Goal: Information Seeking & Learning: Compare options

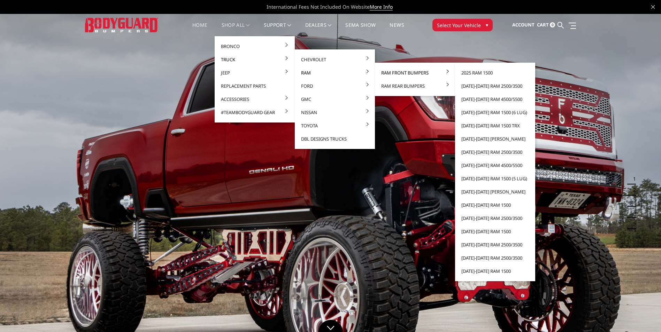
click at [408, 73] on link "Ram Front Bumpers" at bounding box center [415, 72] width 75 height 13
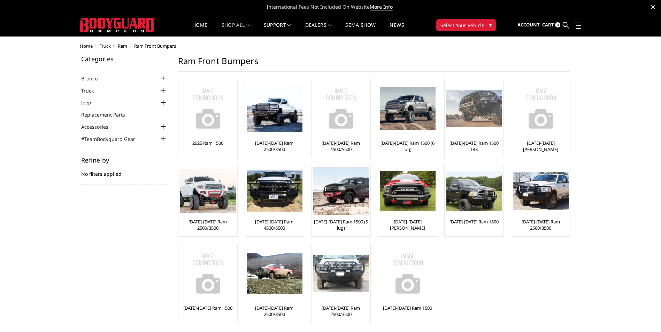
click at [454, 118] on img at bounding box center [474, 108] width 56 height 37
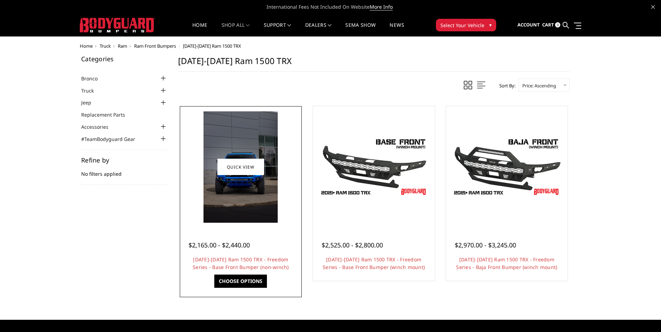
click at [247, 195] on img at bounding box center [241, 168] width 74 height 112
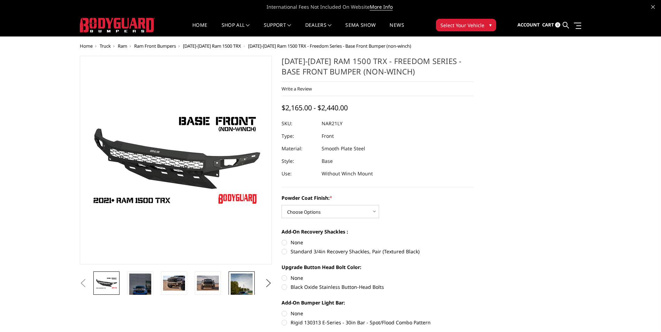
click at [237, 287] on img at bounding box center [242, 293] width 22 height 39
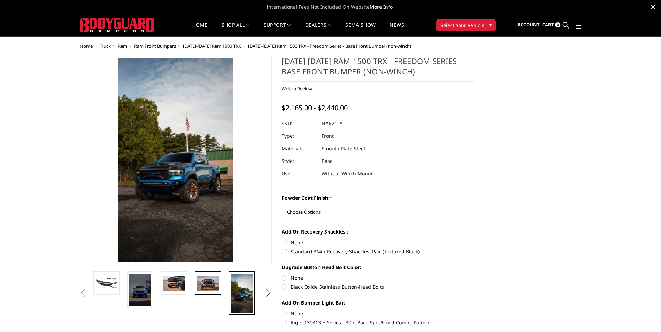
click at [208, 293] on link at bounding box center [208, 283] width 26 height 23
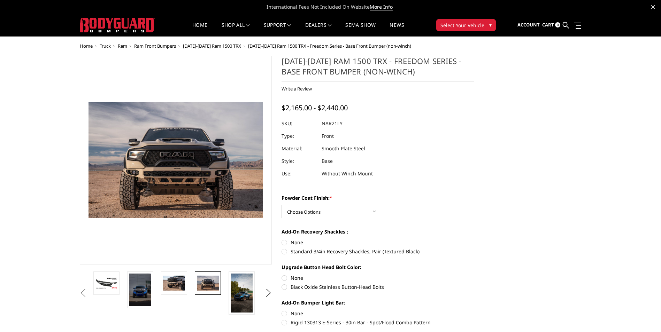
click at [187, 278] on li at bounding box center [177, 293] width 34 height 43
click at [178, 275] on link at bounding box center [174, 283] width 26 height 23
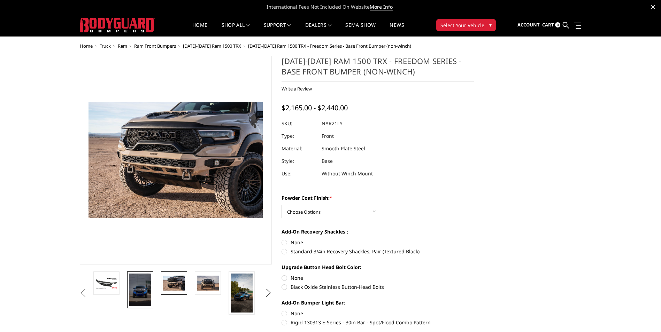
click at [146, 281] on img at bounding box center [140, 290] width 22 height 33
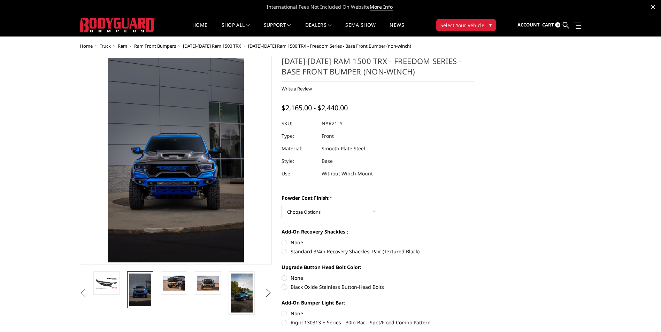
click at [102, 46] on span "Truck" at bounding box center [105, 46] width 11 height 6
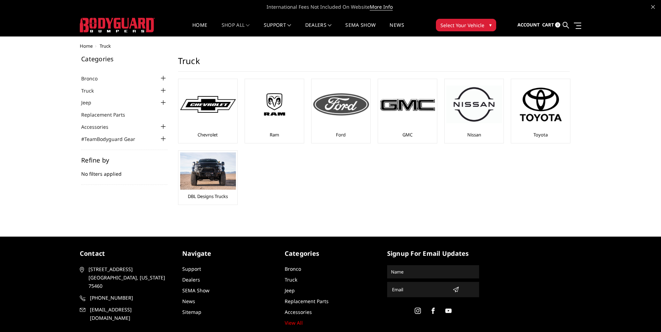
click at [362, 104] on img at bounding box center [341, 104] width 56 height 22
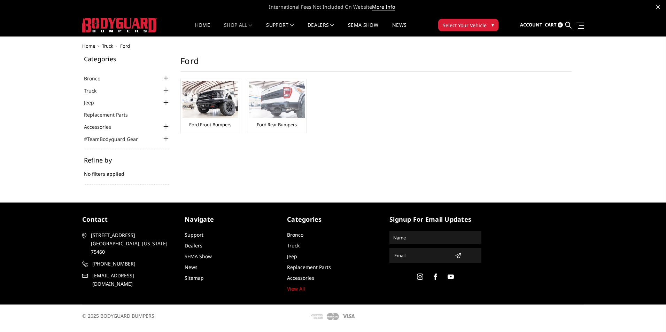
click at [275, 114] on img at bounding box center [277, 99] width 56 height 37
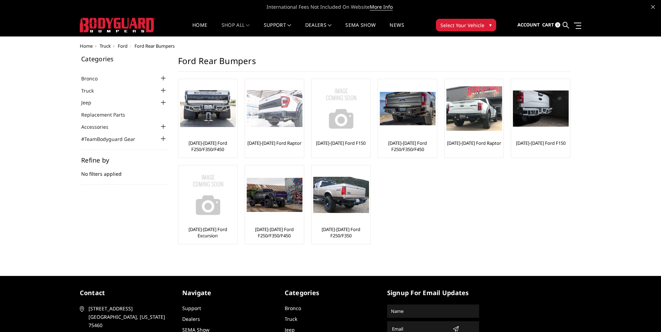
drag, startPoint x: 0, startPoint y: 0, endPoint x: 275, endPoint y: 114, distance: 298.1
click at [275, 114] on img at bounding box center [275, 108] width 56 height 37
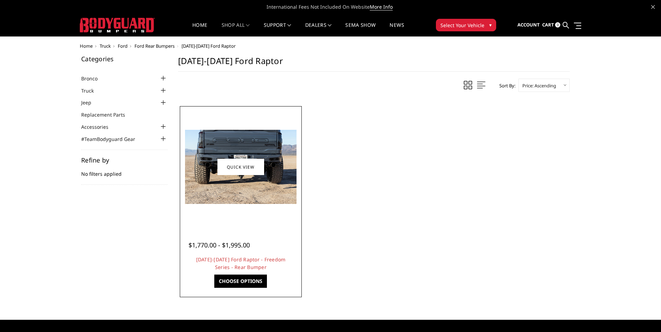
click at [274, 182] on img at bounding box center [241, 167] width 112 height 74
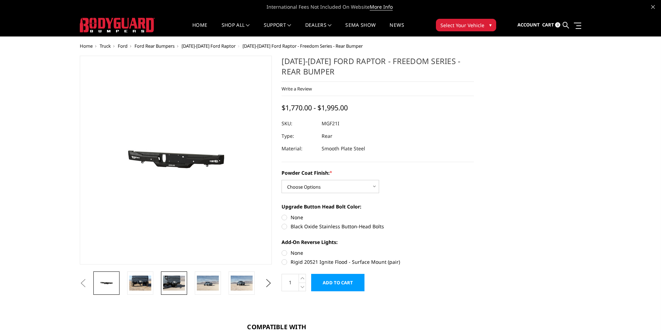
click at [173, 283] on img at bounding box center [174, 283] width 22 height 15
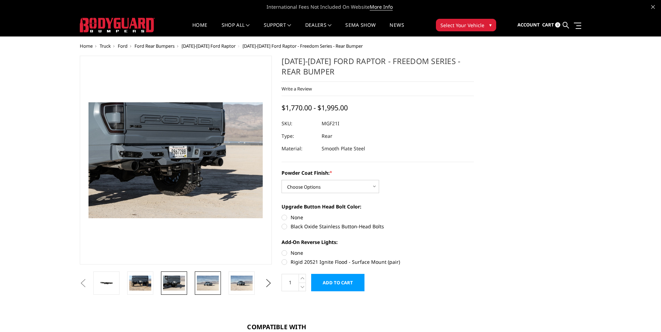
click at [200, 283] on img at bounding box center [208, 283] width 22 height 15
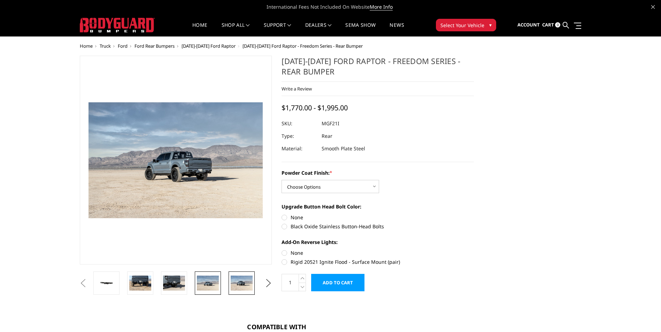
click at [238, 283] on img at bounding box center [242, 283] width 22 height 15
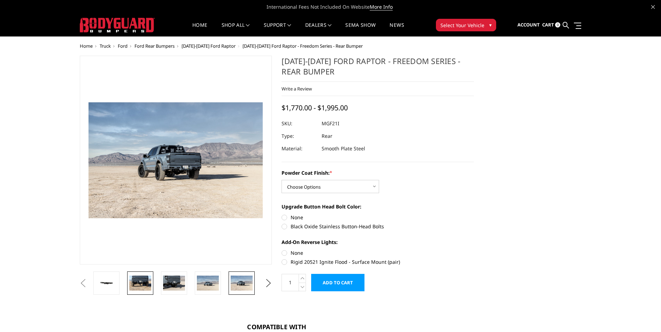
click at [150, 283] on img at bounding box center [140, 283] width 22 height 15
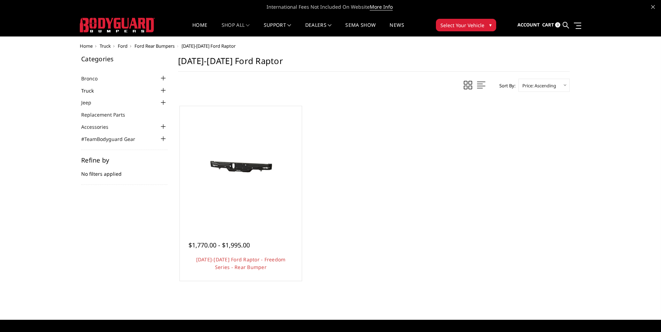
click at [100, 93] on link "Truck" at bounding box center [91, 90] width 21 height 7
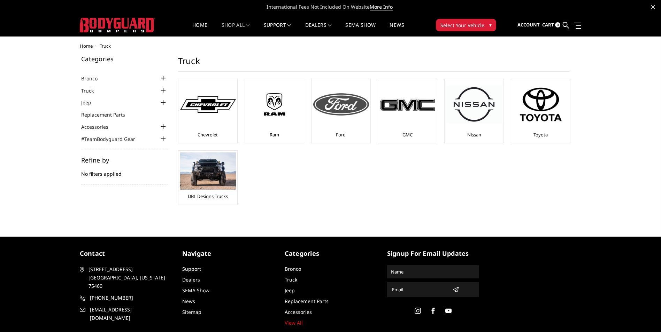
click at [328, 112] on img at bounding box center [341, 104] width 56 height 22
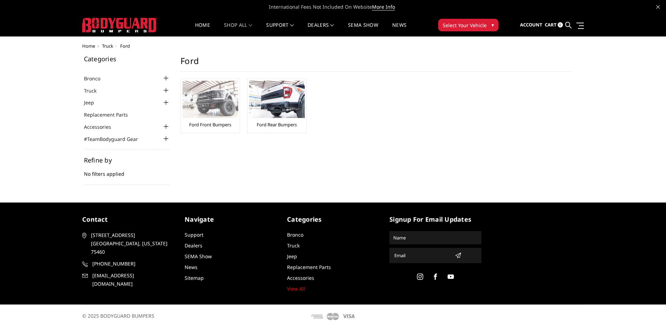
click at [234, 114] on img at bounding box center [211, 99] width 56 height 37
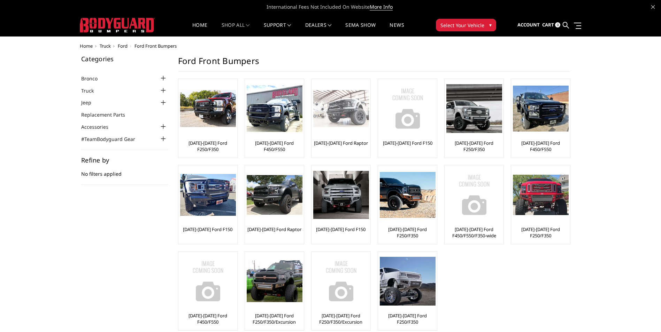
click at [342, 116] on img at bounding box center [341, 108] width 56 height 37
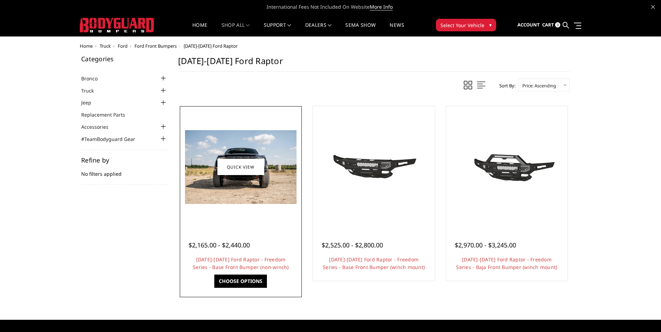
click at [246, 193] on img at bounding box center [241, 167] width 112 height 74
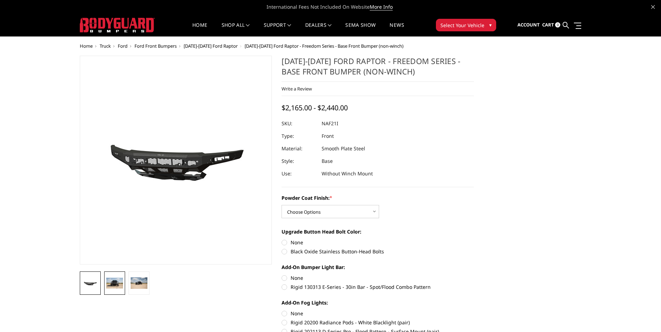
click at [119, 284] on img at bounding box center [114, 283] width 17 height 11
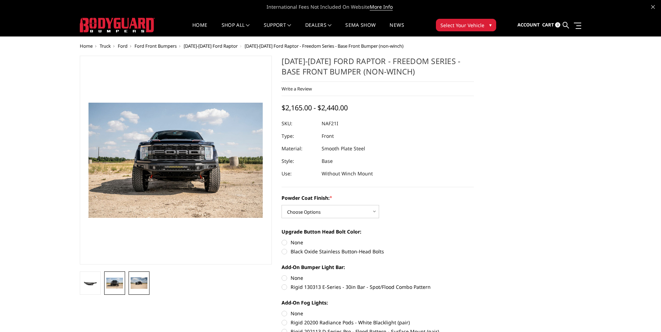
click at [136, 284] on img at bounding box center [139, 283] width 17 height 11
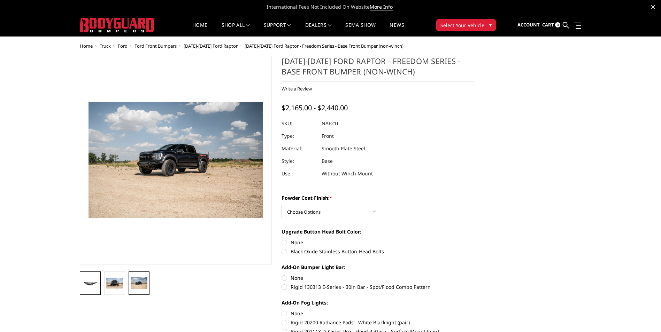
click at [99, 290] on link at bounding box center [90, 283] width 21 height 23
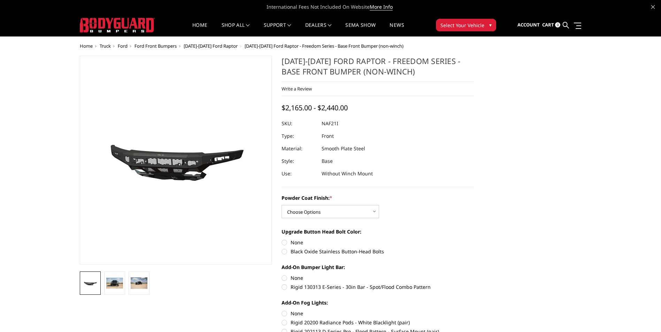
click at [104, 290] on li at bounding box center [114, 283] width 24 height 23
click at [108, 288] on img at bounding box center [114, 283] width 17 height 11
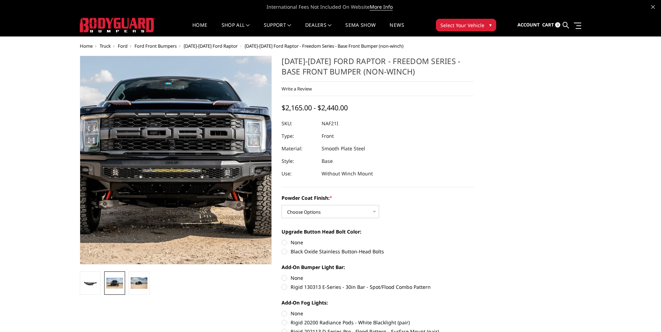
click at [180, 177] on img at bounding box center [170, 154] width 446 height 296
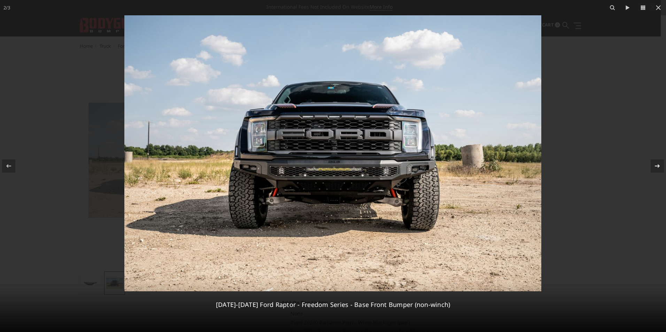
click at [660, 162] on div at bounding box center [657, 166] width 13 height 13
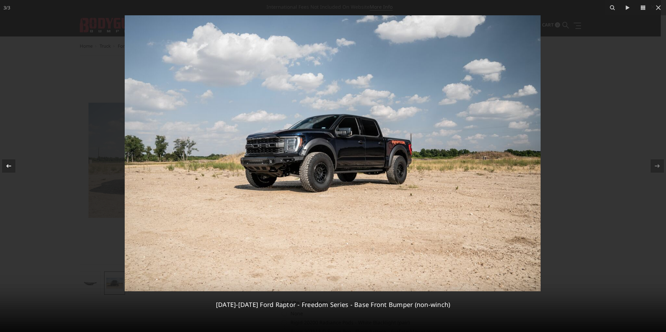
click at [10, 162] on icon at bounding box center [9, 166] width 8 height 8
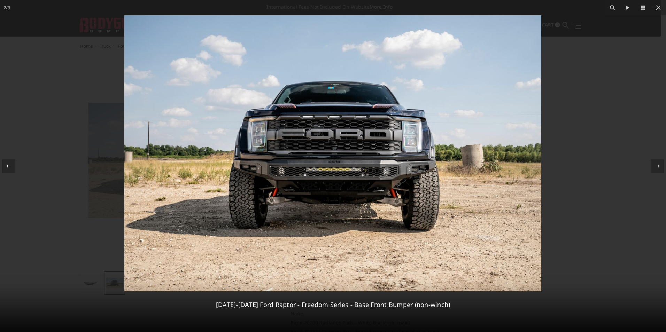
click at [10, 163] on icon at bounding box center [9, 166] width 8 height 8
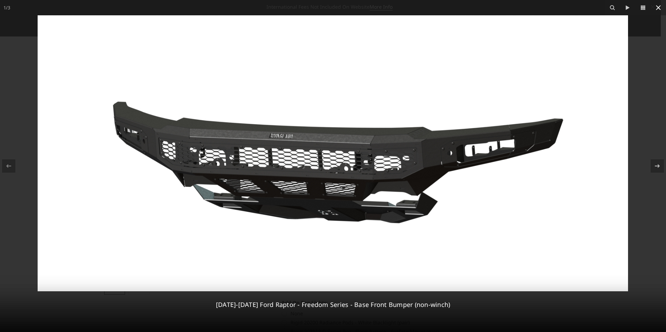
click at [653, 6] on button at bounding box center [658, 7] width 15 height 15
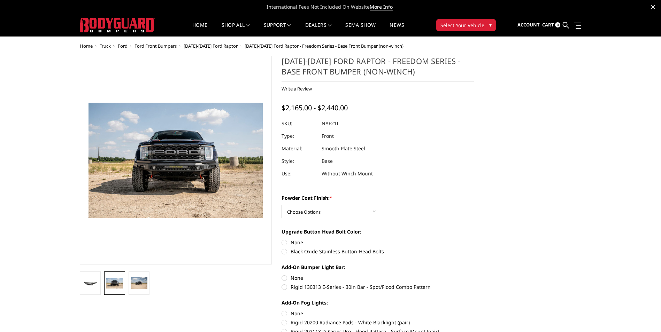
click at [108, 45] on span "Truck" at bounding box center [105, 46] width 11 height 6
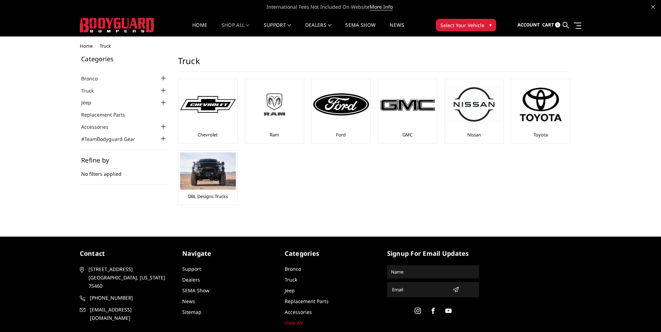
click at [275, 123] on div at bounding box center [275, 104] width 56 height 47
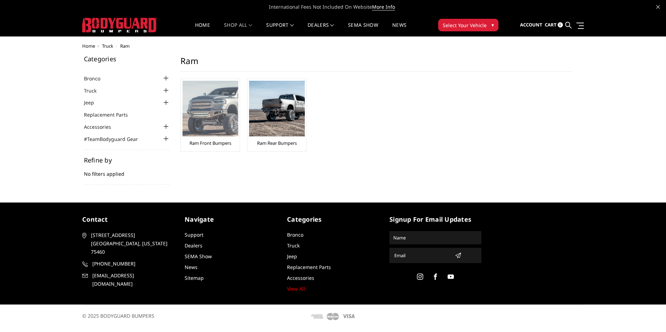
click at [209, 129] on img at bounding box center [211, 109] width 56 height 56
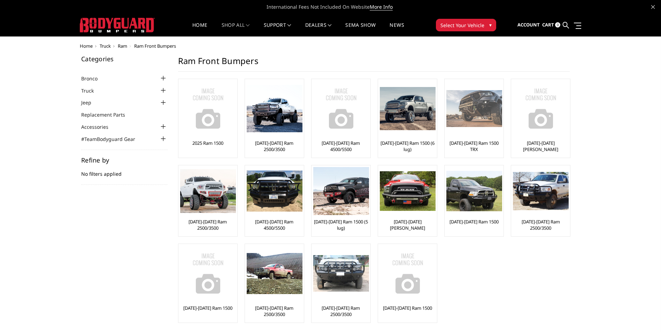
click at [465, 129] on div at bounding box center [474, 109] width 56 height 56
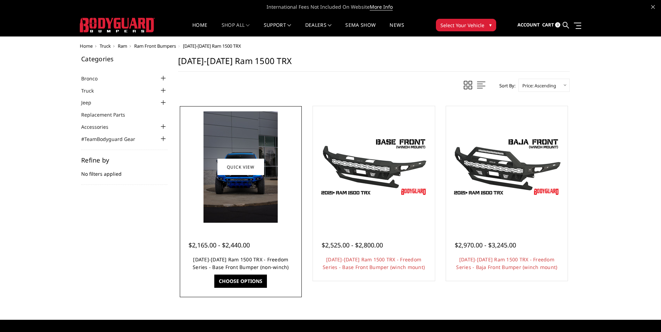
click at [228, 260] on link "[DATE]-[DATE] Ram 1500 TRX - Freedom Series - Base Front Bumper (non-winch)" at bounding box center [241, 264] width 96 height 14
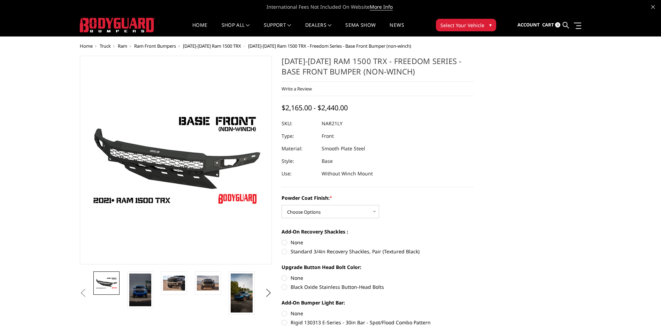
click at [3, 0] on div "International Fees Not Included On Website More Info" at bounding box center [330, 7] width 661 height 14
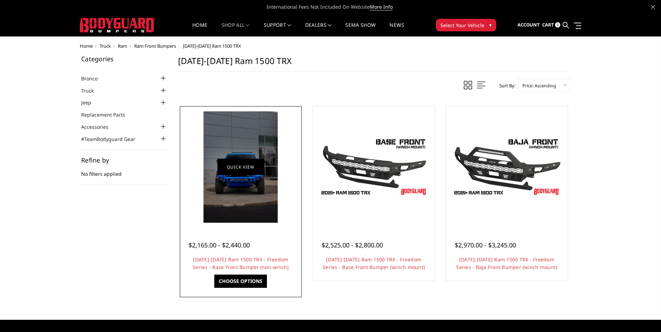
click at [222, 177] on img at bounding box center [241, 168] width 74 height 112
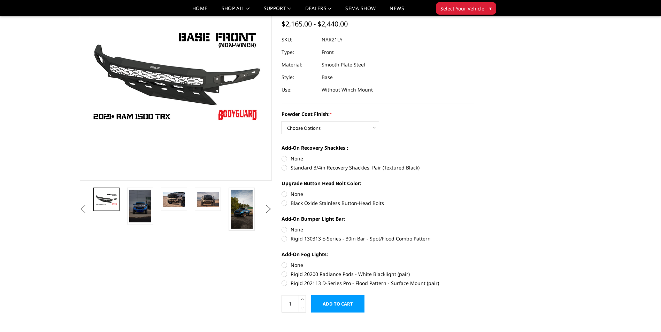
scroll to position [70, 0]
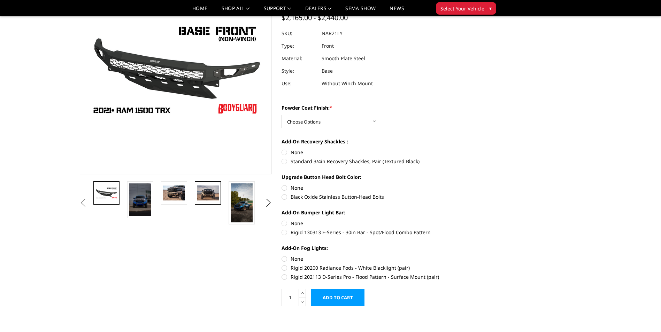
click at [208, 194] on img at bounding box center [208, 193] width 22 height 15
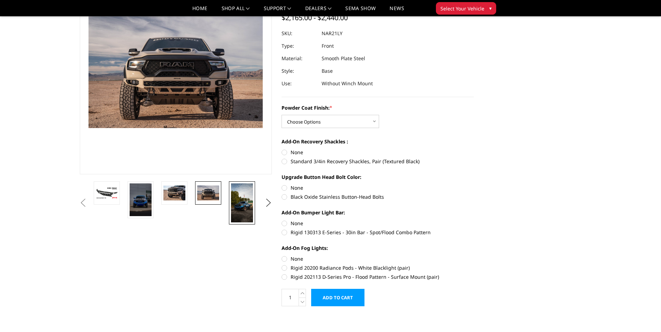
click at [230, 208] on link at bounding box center [242, 203] width 26 height 43
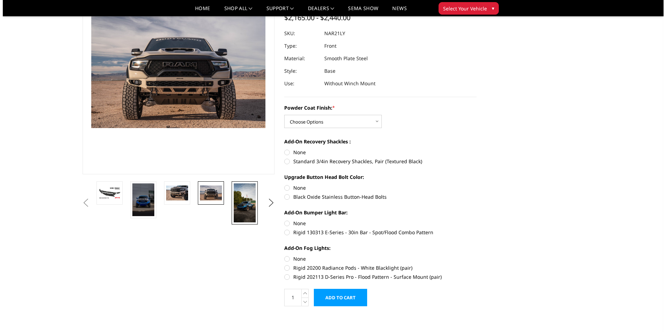
scroll to position [25, 0]
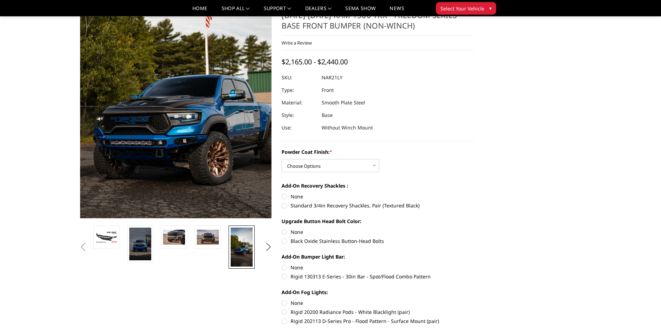
click at [156, 135] on img at bounding box center [181, 92] width 251 height 446
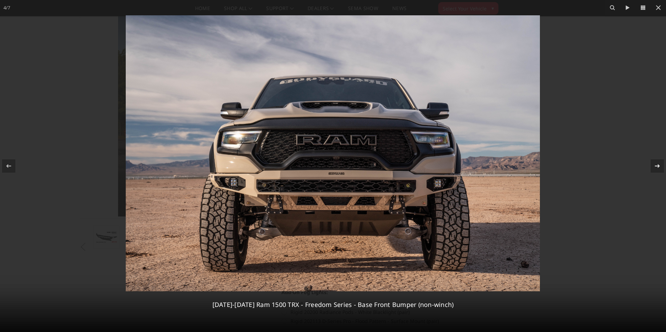
click at [653, 163] on div at bounding box center [657, 166] width 13 height 13
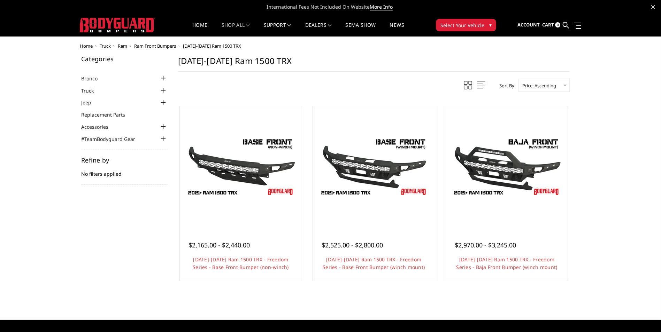
click at [124, 48] on span "Ram" at bounding box center [122, 46] width 9 height 6
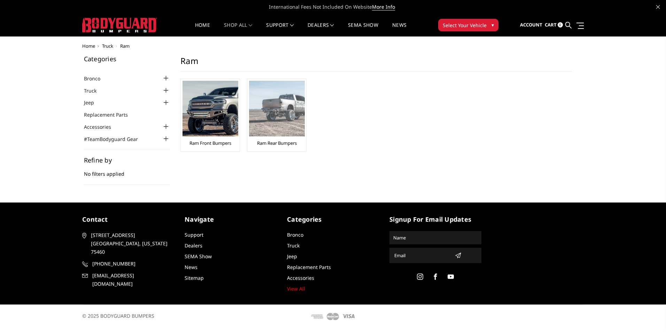
click at [283, 136] on img at bounding box center [277, 109] width 56 height 56
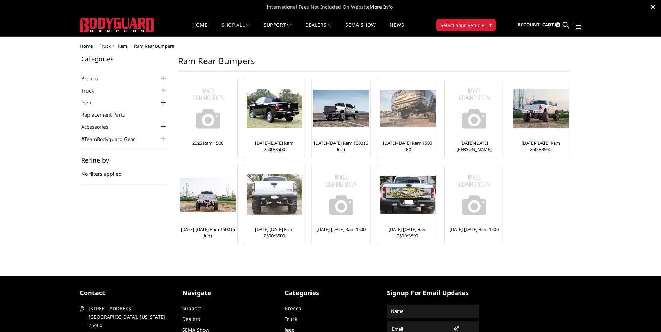
click at [393, 122] on img at bounding box center [408, 108] width 56 height 37
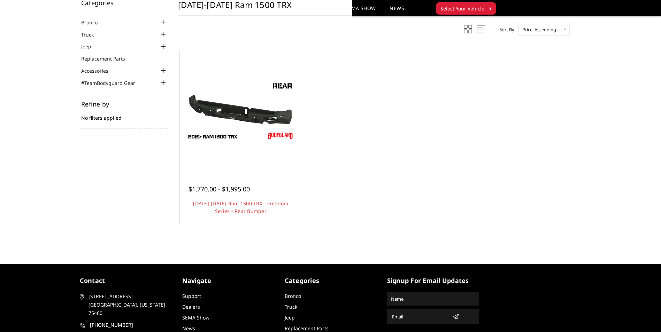
scroll to position [93, 0]
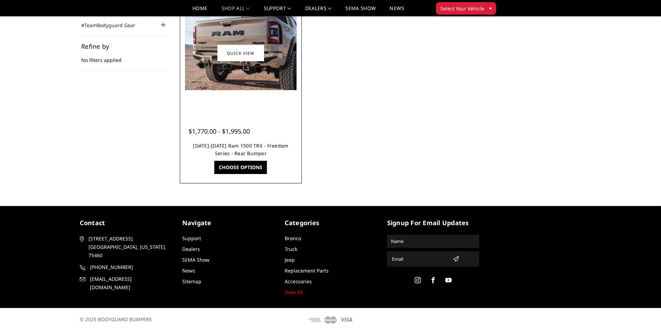
click at [245, 145] on link "[DATE]-[DATE] Ram 1500 TRX - Freedom Series - Rear Bumper" at bounding box center [240, 150] width 95 height 14
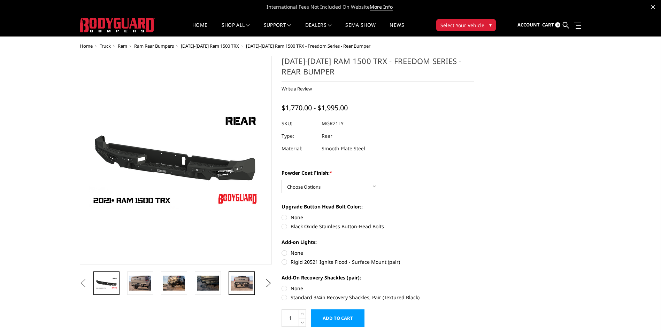
click at [248, 285] on img at bounding box center [242, 283] width 22 height 15
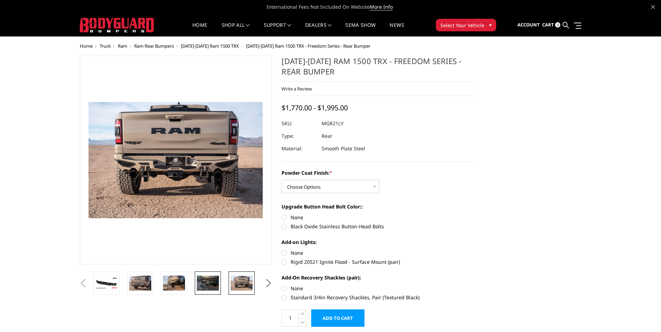
click at [206, 286] on img at bounding box center [208, 283] width 22 height 15
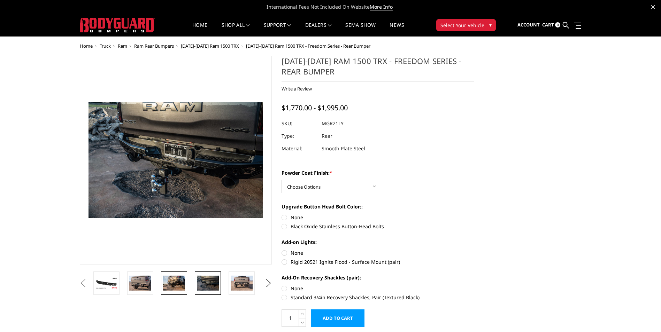
click at [175, 286] on img at bounding box center [174, 283] width 22 height 15
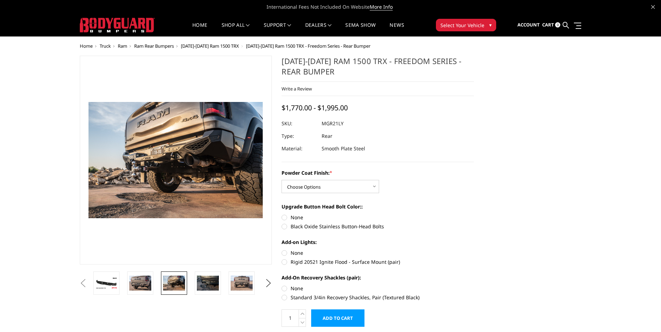
click at [155, 280] on li at bounding box center [143, 283] width 34 height 23
click at [153, 280] on link at bounding box center [140, 283] width 26 height 23
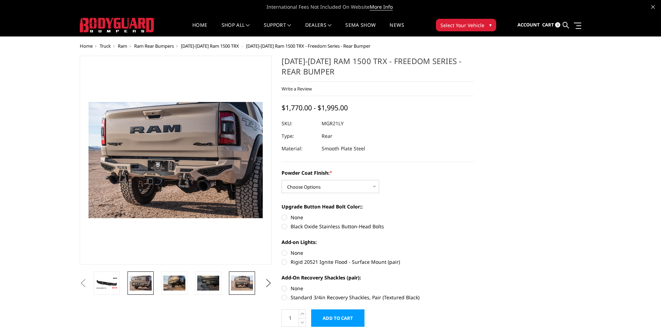
click at [233, 283] on img at bounding box center [242, 283] width 22 height 15
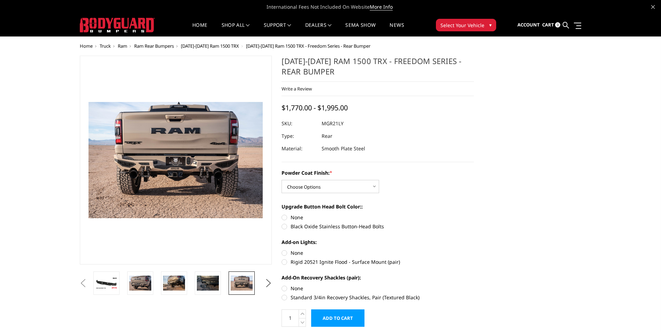
click at [233, 283] on img at bounding box center [242, 283] width 22 height 15
